Goal: Information Seeking & Learning: Learn about a topic

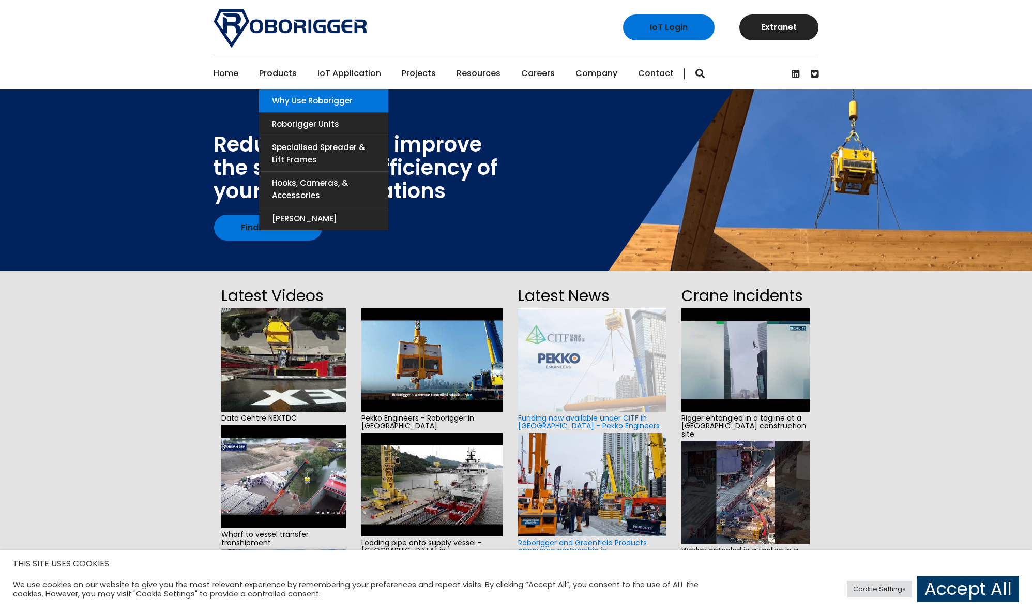
click at [296, 99] on link "Why use Roborigger" at bounding box center [323, 100] width 129 height 23
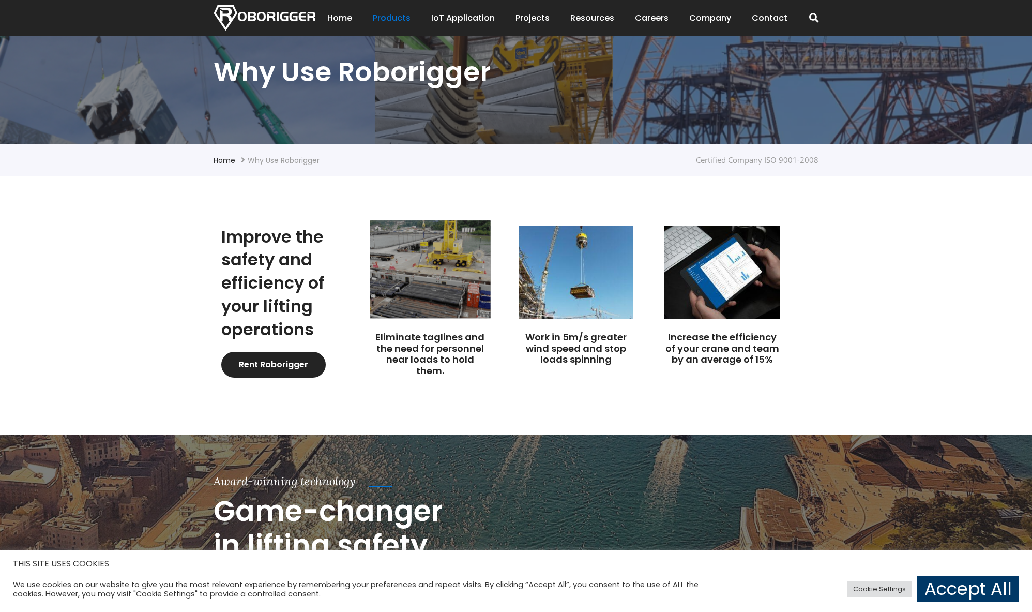
scroll to position [155, 0]
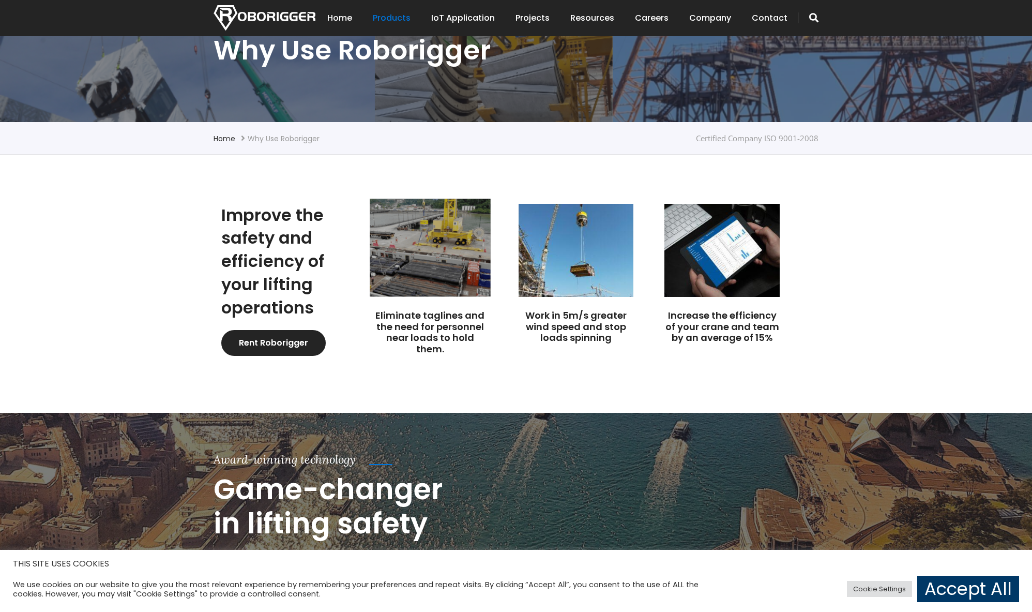
click at [442, 295] on img at bounding box center [430, 248] width 121 height 98
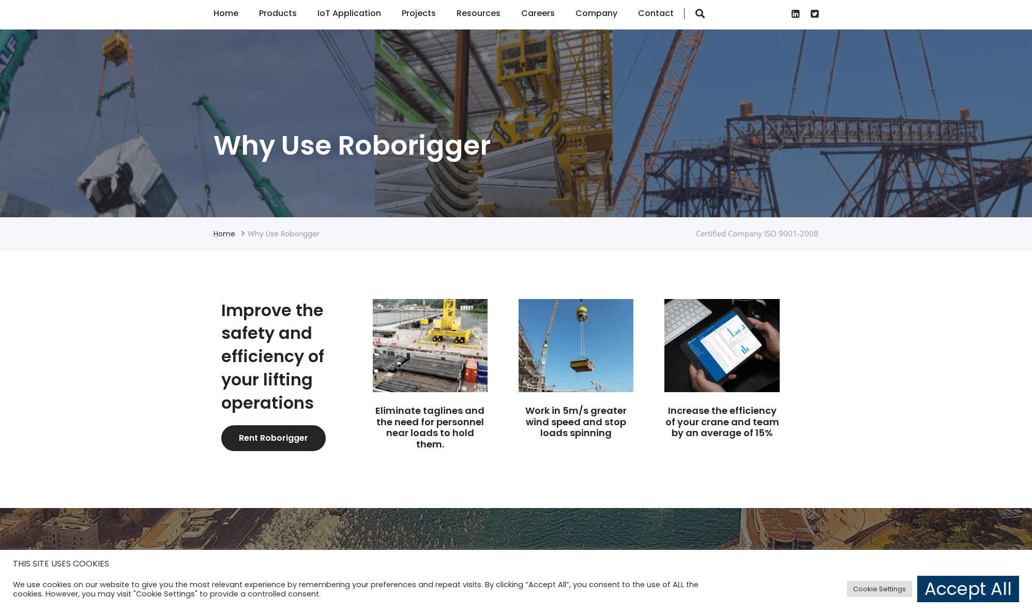
scroll to position [155, 0]
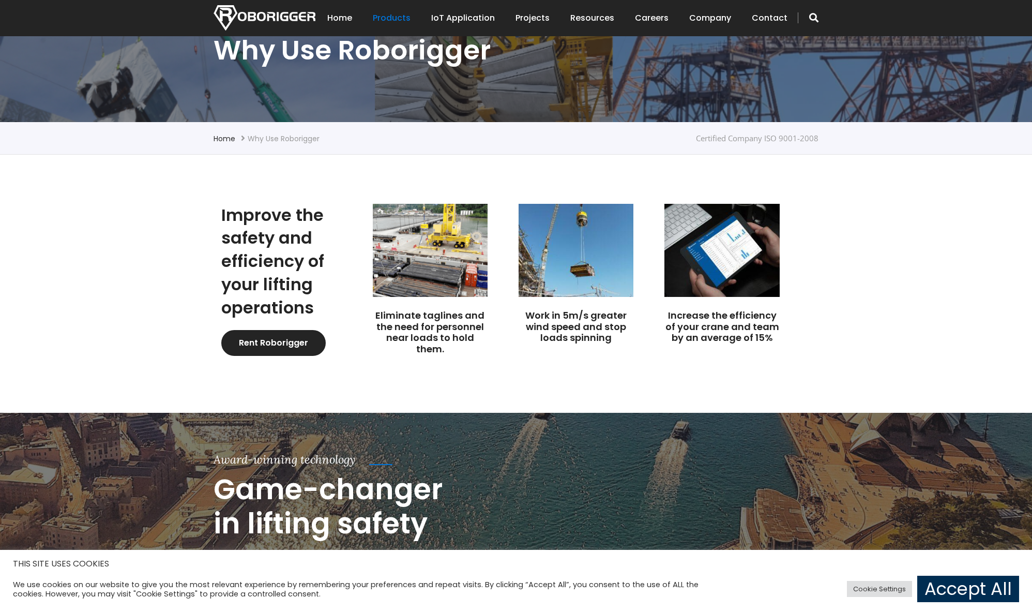
click at [955, 590] on link "Accept All" at bounding box center [968, 588] width 102 height 26
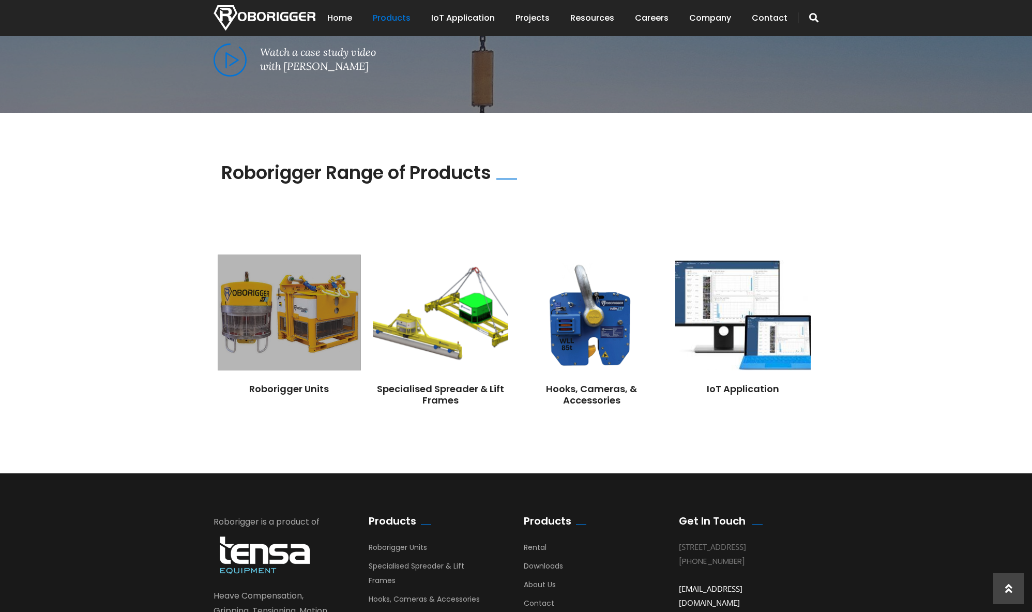
scroll to position [672, 0]
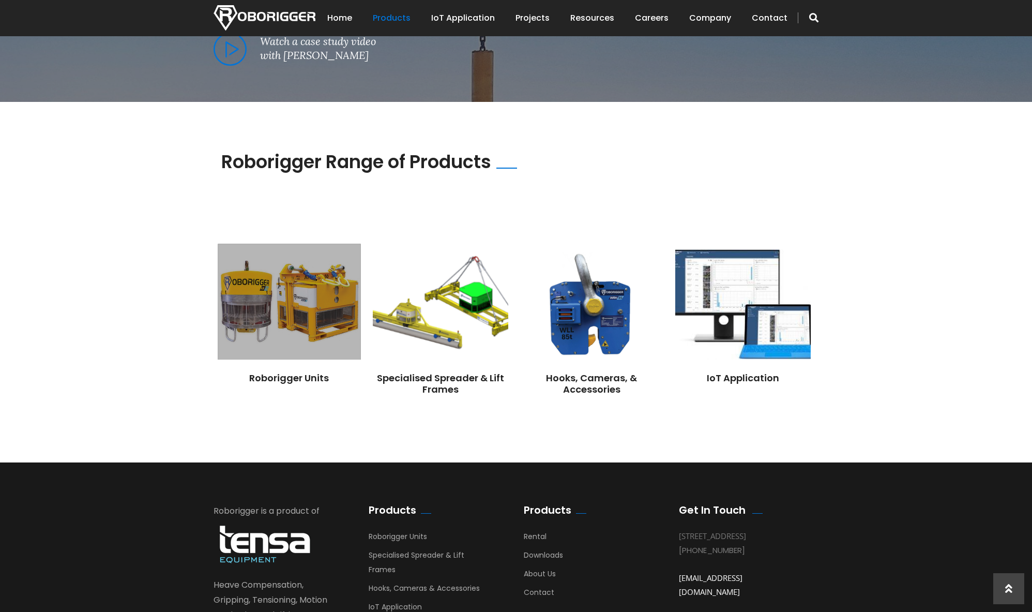
click at [313, 292] on img at bounding box center [289, 302] width 143 height 116
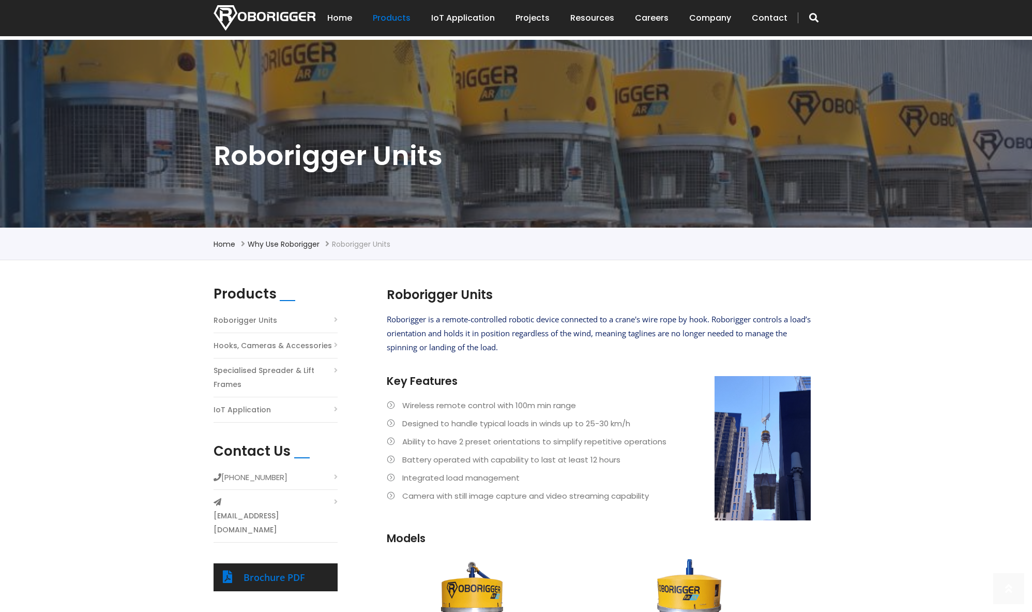
scroll to position [155, 0]
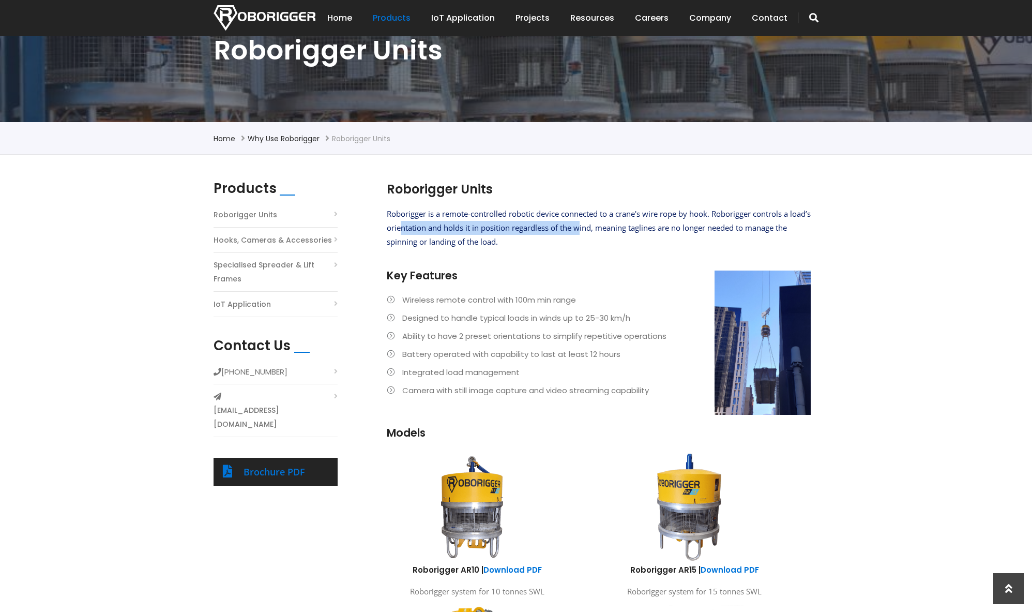
drag, startPoint x: 424, startPoint y: 229, endPoint x: 603, endPoint y: 232, distance: 178.9
click at [603, 232] on span "Roborigger is a remote-controlled robotic device connected to a crane's wire ro…" at bounding box center [599, 227] width 424 height 38
click at [599, 239] on p "Roborigger is a remote-controlled robotic device connected to a crane's wire ro…" at bounding box center [599, 228] width 424 height 42
drag, startPoint x: 622, startPoint y: 227, endPoint x: 792, endPoint y: 227, distance: 169.6
click at [792, 227] on span "Roborigger is a remote-controlled robotic device connected to a crane's wire ro…" at bounding box center [599, 227] width 424 height 38
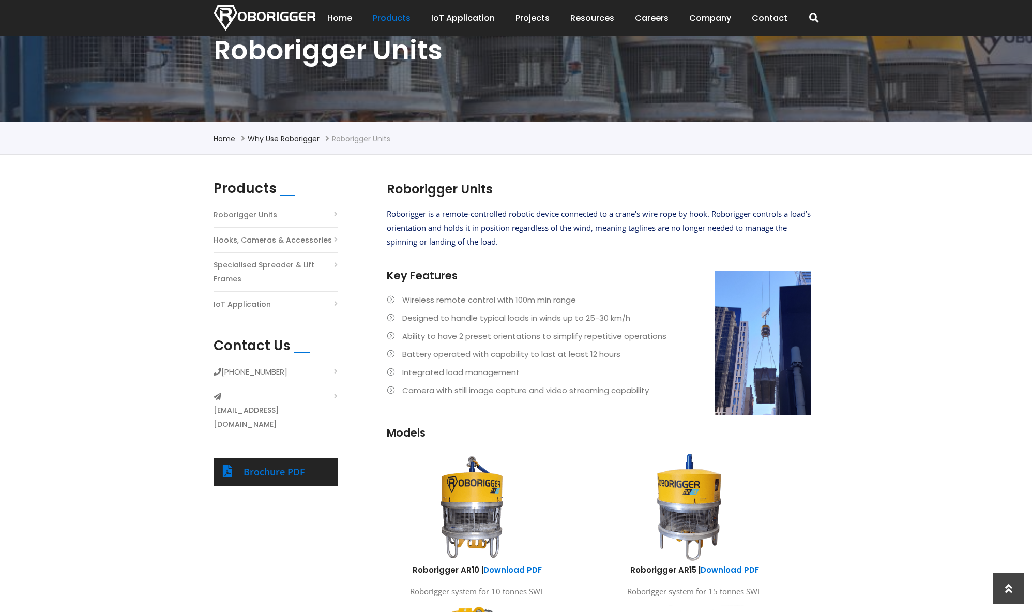
click at [600, 227] on span "Roborigger is a remote-controlled robotic device connected to a crane's wire ro…" at bounding box center [599, 227] width 424 height 38
drag, startPoint x: 429, startPoint y: 240, endPoint x: 562, endPoint y: 240, distance: 132.9
click at [562, 240] on p "Roborigger is a remote-controlled robotic device connected to a crane's wire ro…" at bounding box center [599, 228] width 424 height 42
drag, startPoint x: 431, startPoint y: 321, endPoint x: 661, endPoint y: 319, distance: 230.6
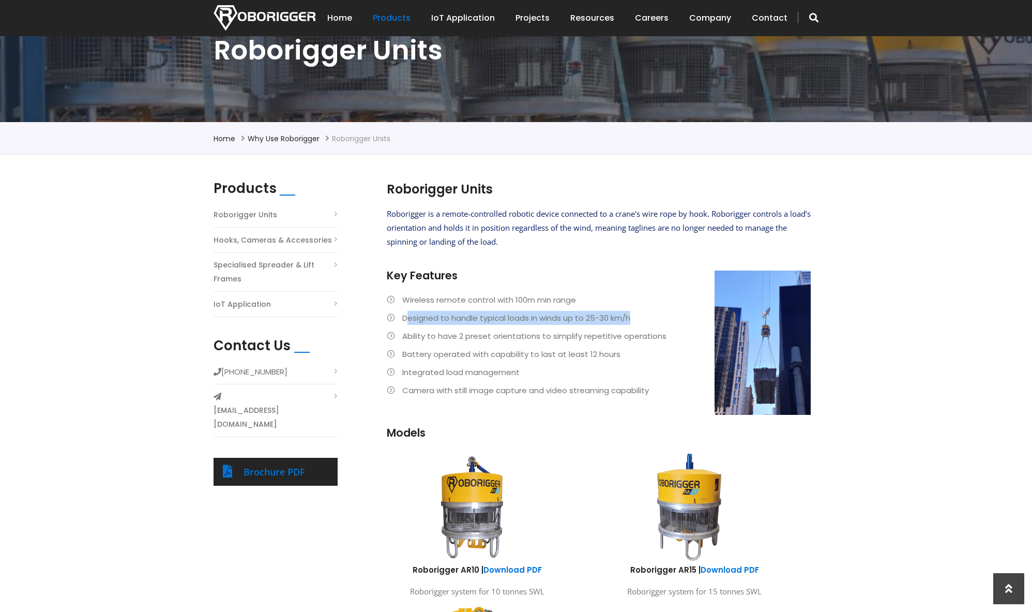
click at [661, 319] on li "Designed to handle typical loads in winds up to 25-30 km/h" at bounding box center [599, 318] width 424 height 14
drag, startPoint x: 400, startPoint y: 336, endPoint x: 644, endPoint y: 339, distance: 244.5
click at [644, 339] on li "Ability to have 2 preset orientations to simplify repetitive operations" at bounding box center [599, 336] width 424 height 14
click at [634, 344] on ul "Wireless remote control with 100m min range Designed to handle typical loads in…" at bounding box center [599, 345] width 424 height 104
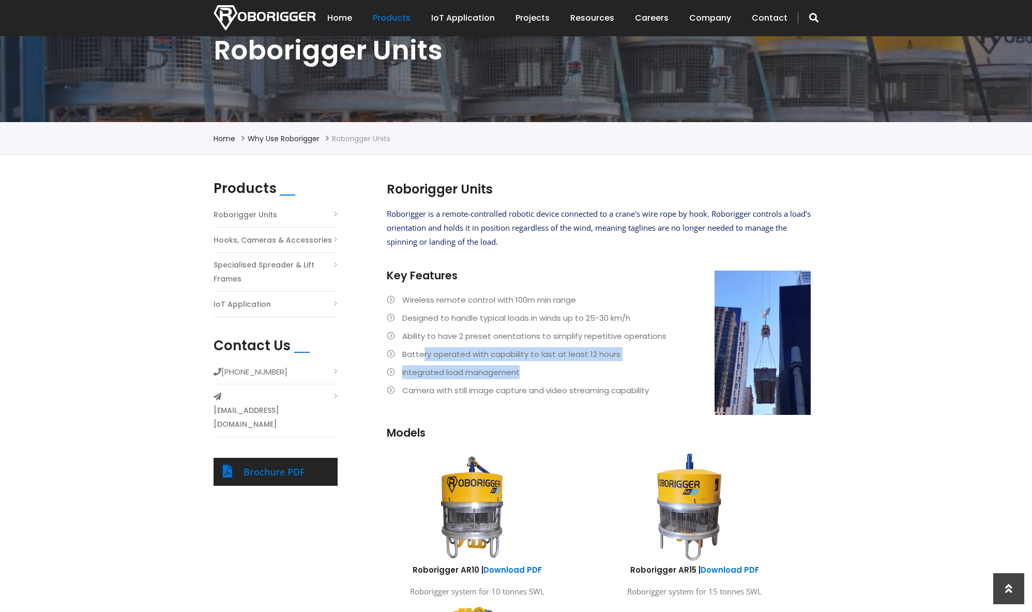
drag, startPoint x: 421, startPoint y: 357, endPoint x: 616, endPoint y: 365, distance: 195.1
click at [616, 365] on ul "Wireless remote control with 100m min range Designed to handle typical loads in…" at bounding box center [599, 345] width 424 height 104
click at [593, 375] on li "Integrated load management" at bounding box center [599, 372] width 424 height 14
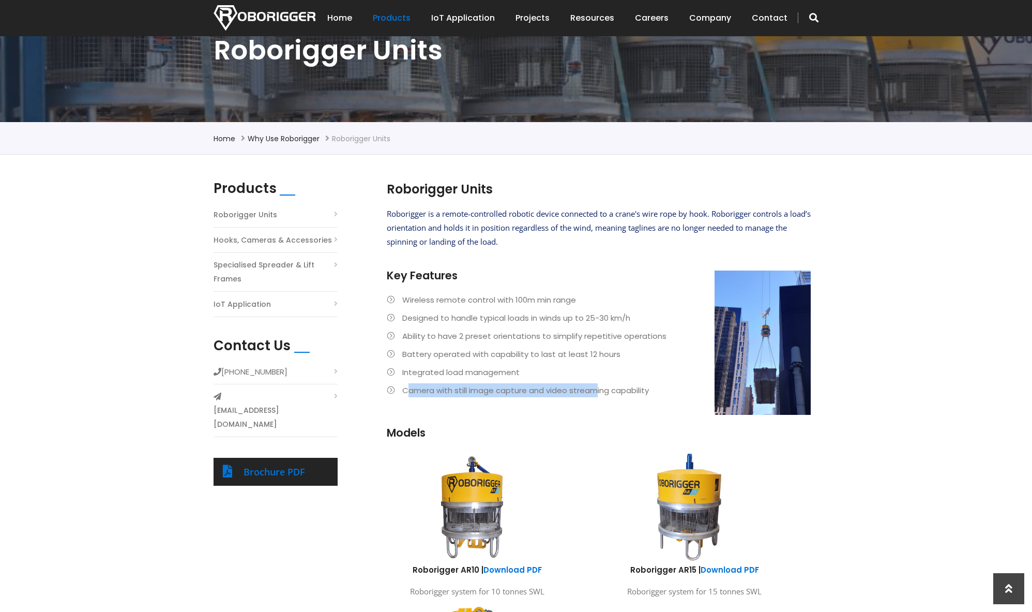
drag, startPoint x: 405, startPoint y: 390, endPoint x: 595, endPoint y: 392, distance: 189.2
click at [595, 392] on li "Camera with still image capture and video streaming capability" at bounding box center [599, 390] width 424 height 14
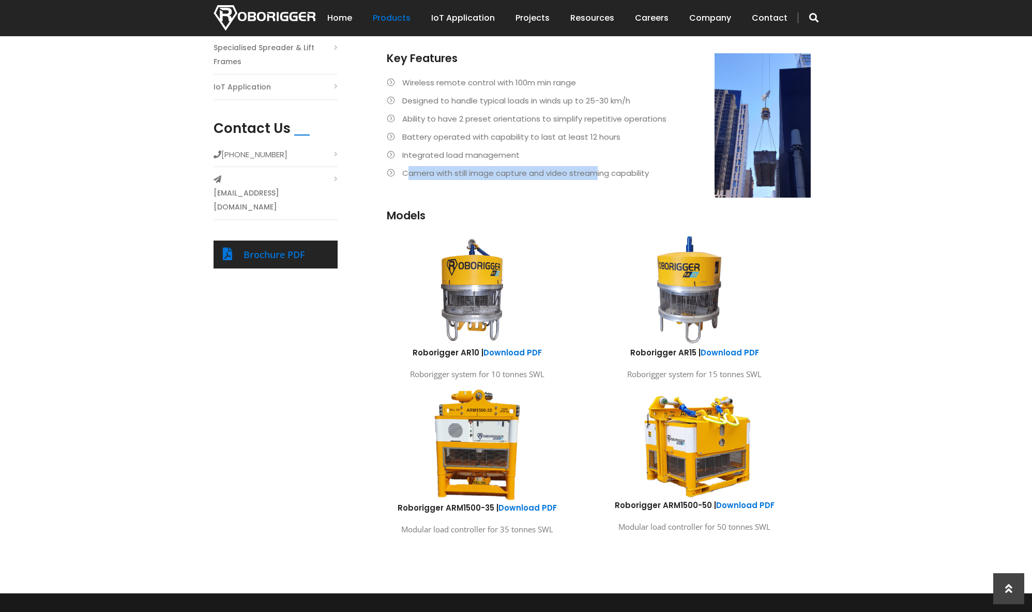
scroll to position [207, 0]
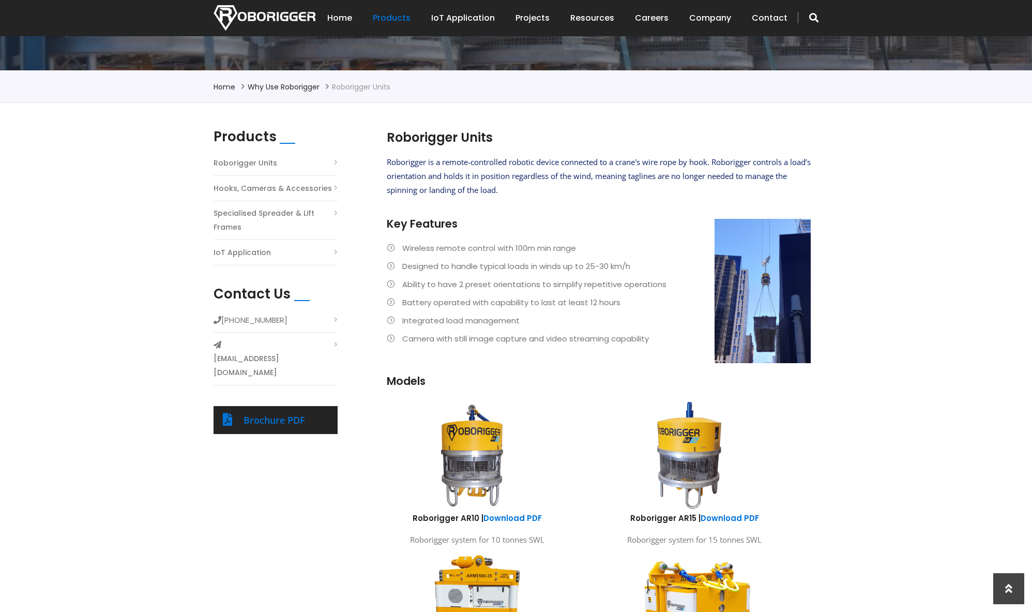
click at [469, 259] on li "Designed to handle typical loads in winds up to 25-30 km/h" at bounding box center [599, 266] width 424 height 14
click at [536, 18] on link "Projects" at bounding box center [532, 18] width 34 height 32
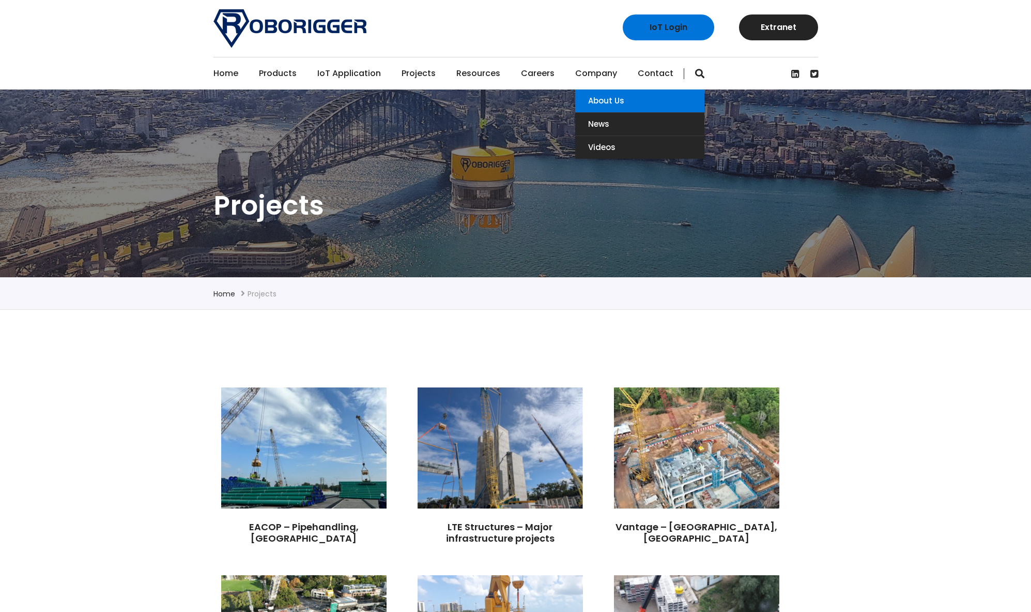
click at [593, 96] on link "About Us" at bounding box center [639, 100] width 129 height 23
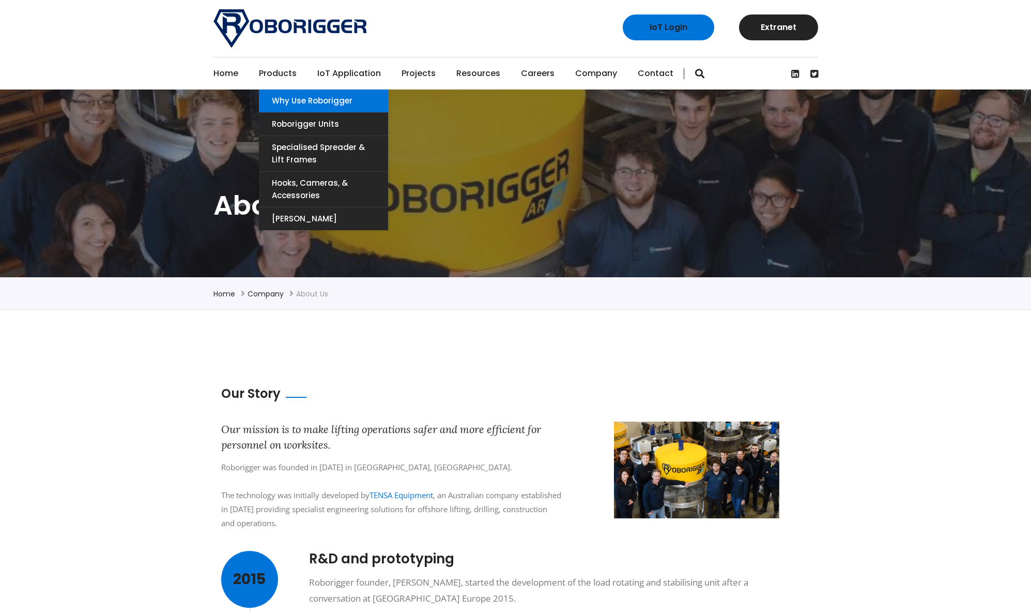
click at [279, 95] on link "Why use Roborigger" at bounding box center [323, 100] width 129 height 23
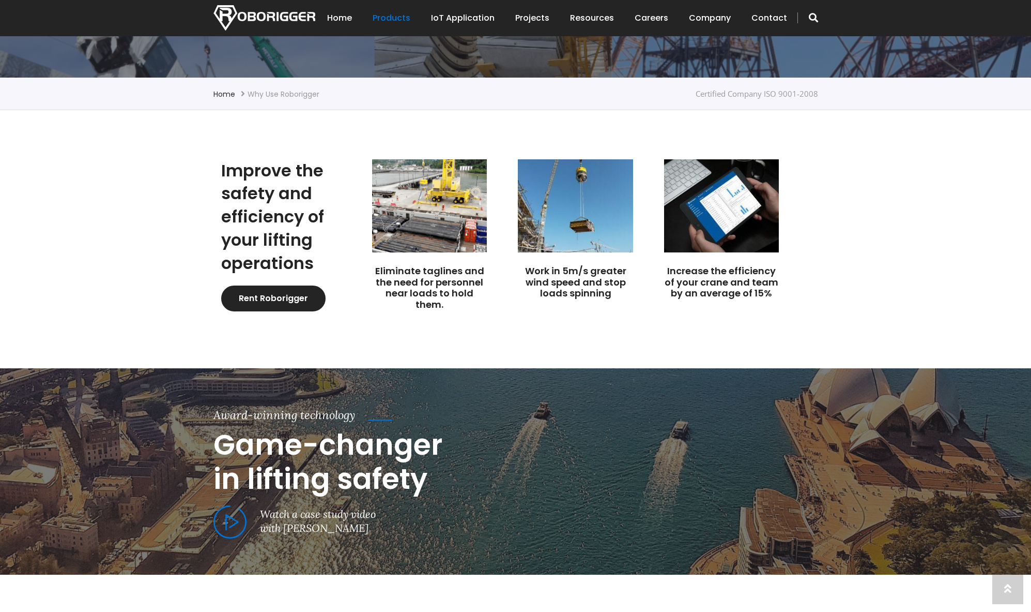
scroll to position [207, 0]
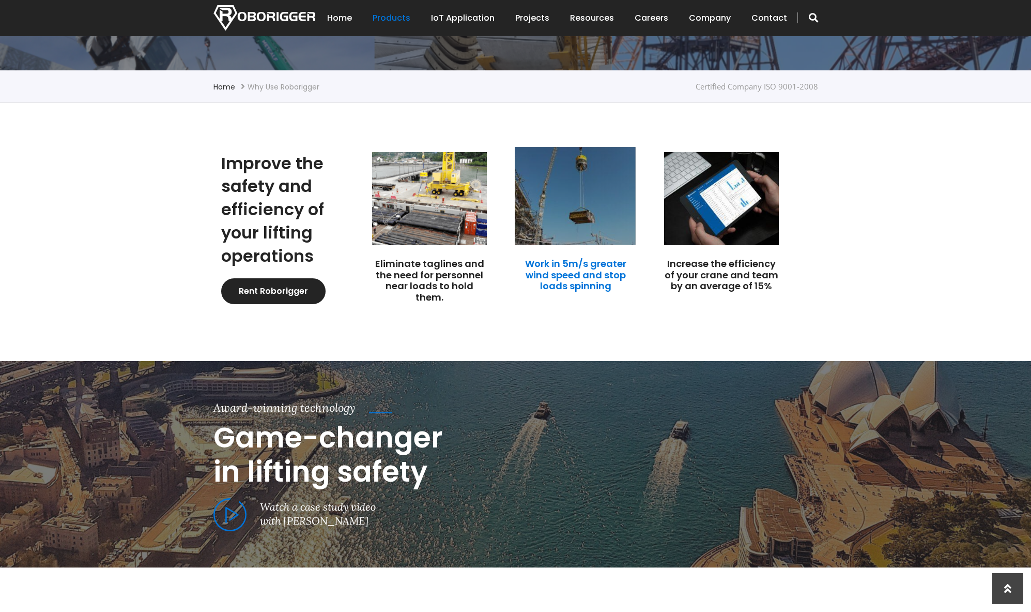
click at [572, 273] on link "Work in 5m/s greater wind speed and stop loads spinning" at bounding box center [575, 274] width 101 height 35
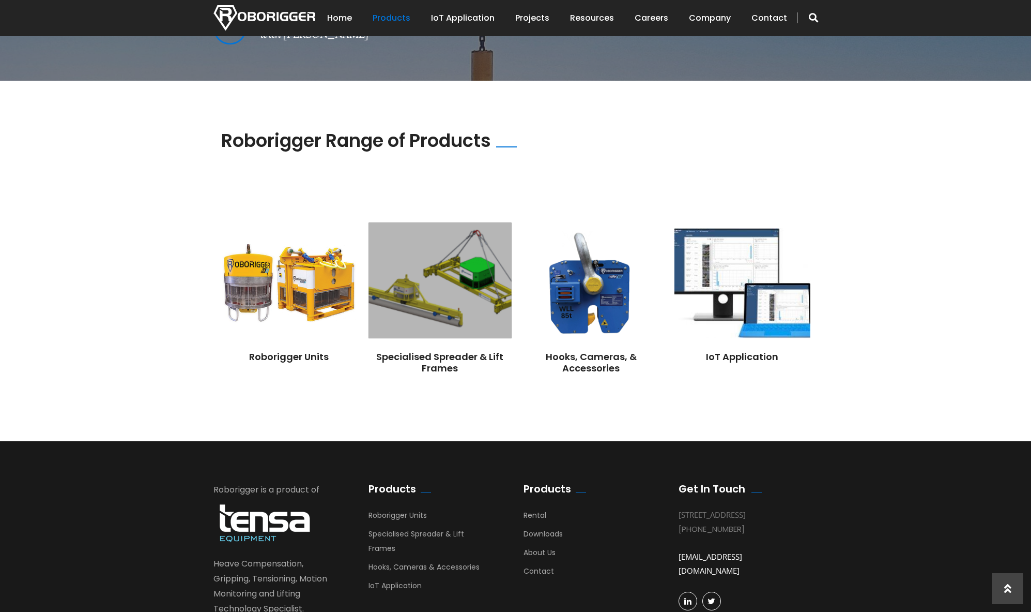
scroll to position [781, 0]
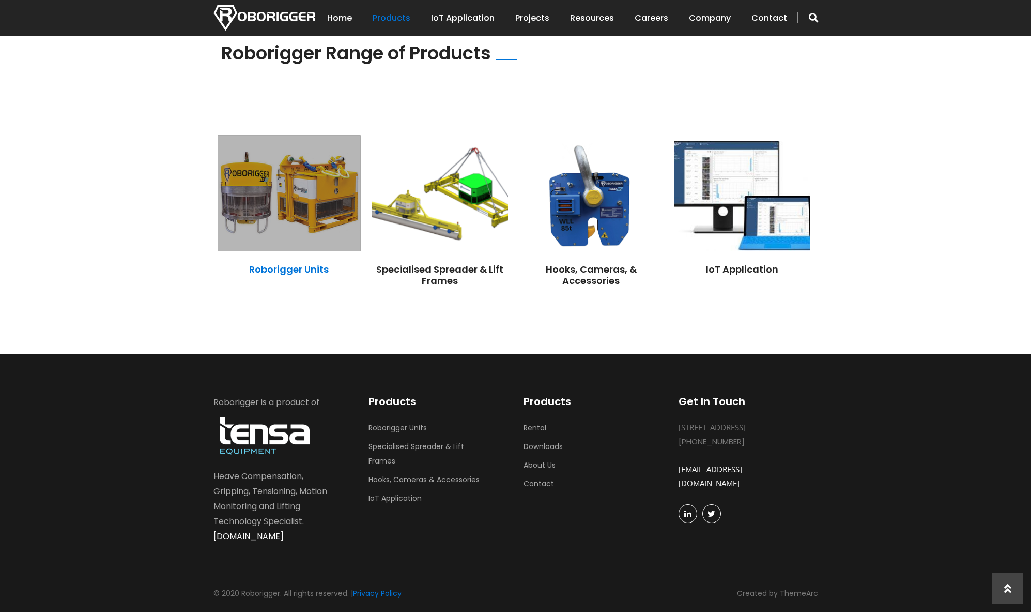
click at [276, 266] on link "Roborigger Units" at bounding box center [289, 269] width 80 height 13
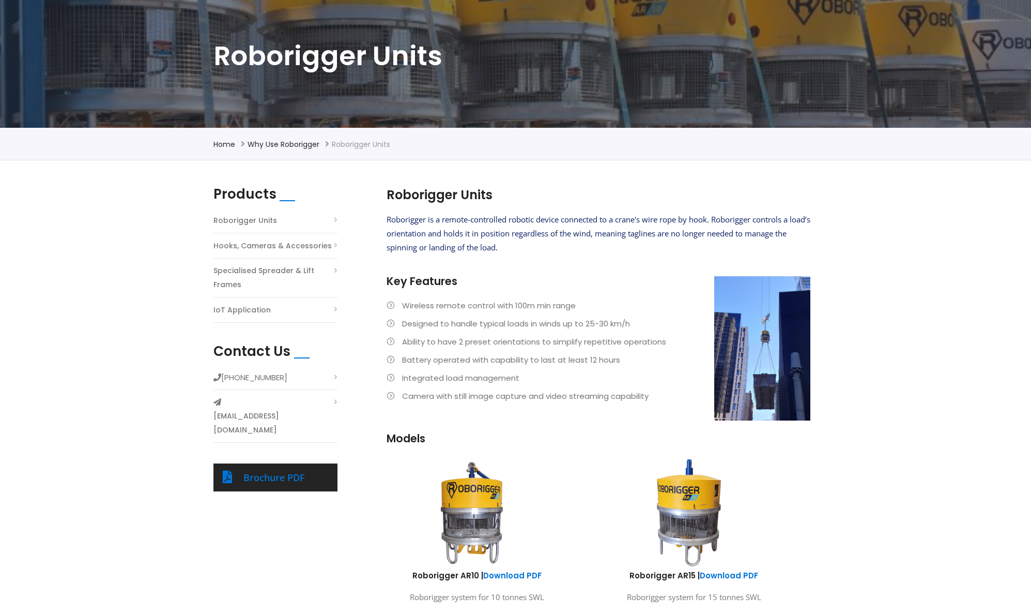
scroll to position [155, 0]
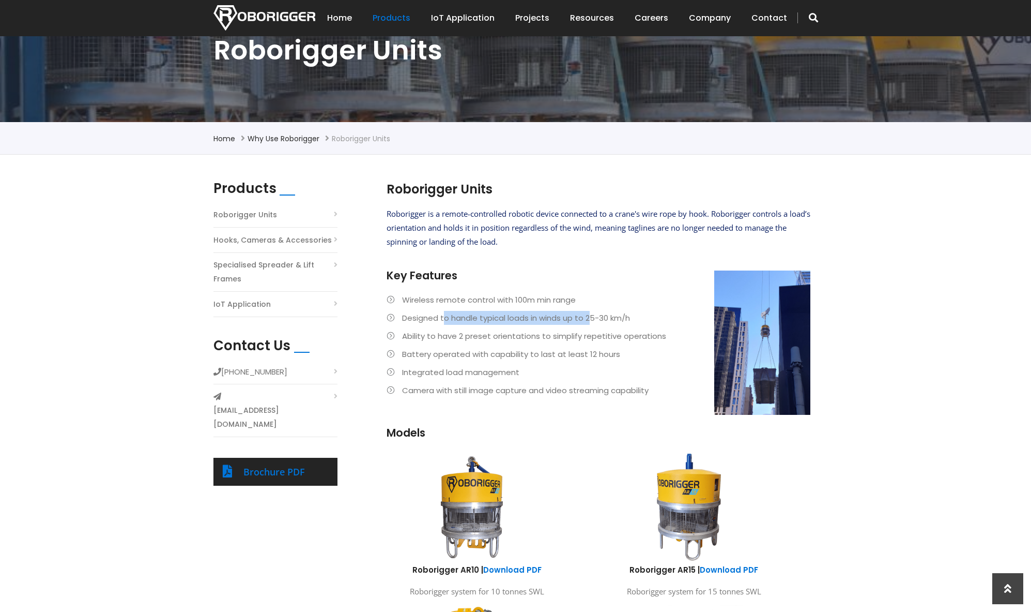
drag, startPoint x: 445, startPoint y: 318, endPoint x: 600, endPoint y: 300, distance: 156.1
click at [598, 304] on ul "Wireless remote control with 100m min range Designed to handle typical loads in…" at bounding box center [599, 345] width 424 height 104
click at [543, 272] on h3 "Key Features" at bounding box center [599, 275] width 424 height 15
